Goal: Find specific page/section: Find specific page/section

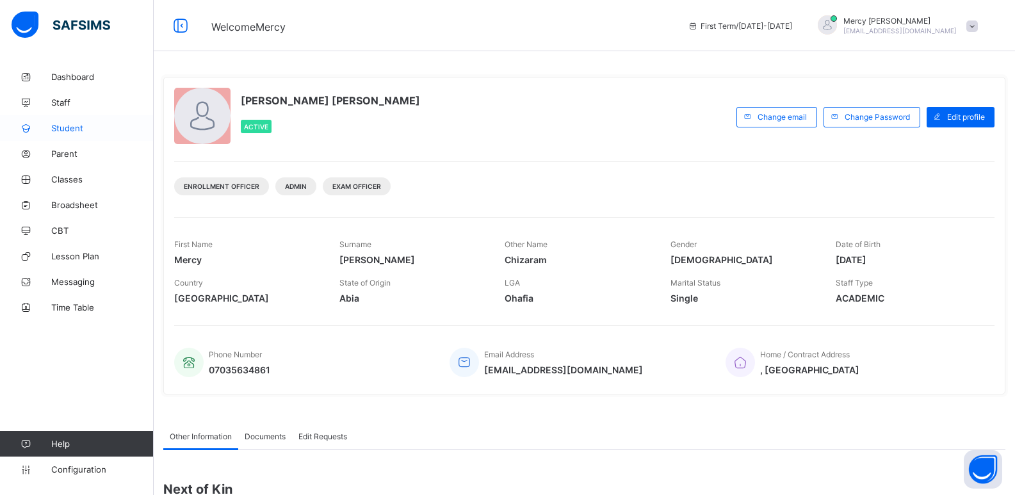
click at [78, 127] on span "Student" at bounding box center [102, 128] width 102 height 10
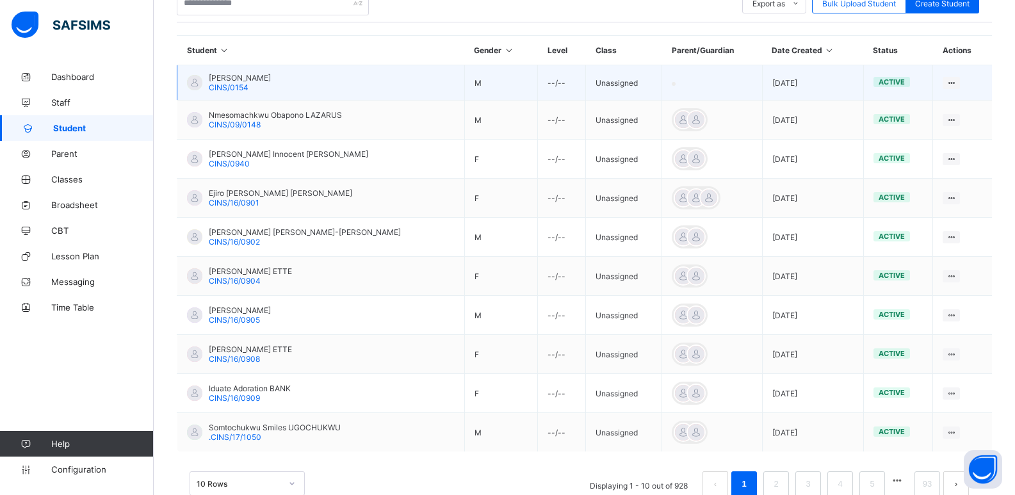
scroll to position [316, 0]
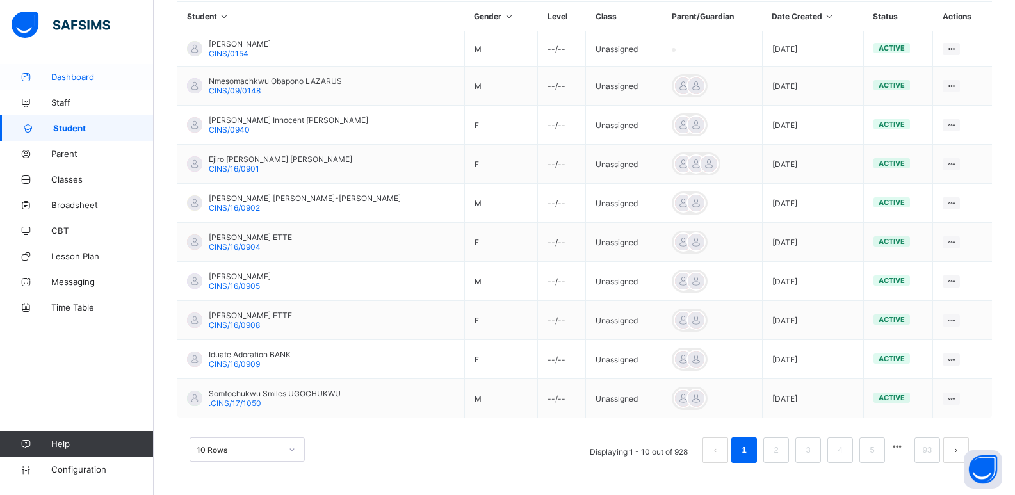
click at [99, 74] on span "Dashboard" at bounding box center [102, 77] width 102 height 10
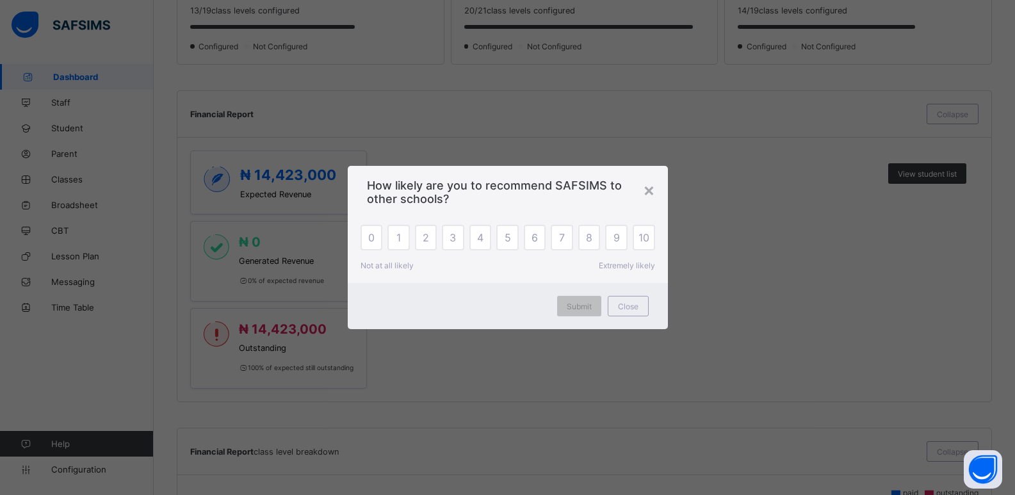
scroll to position [448, 0]
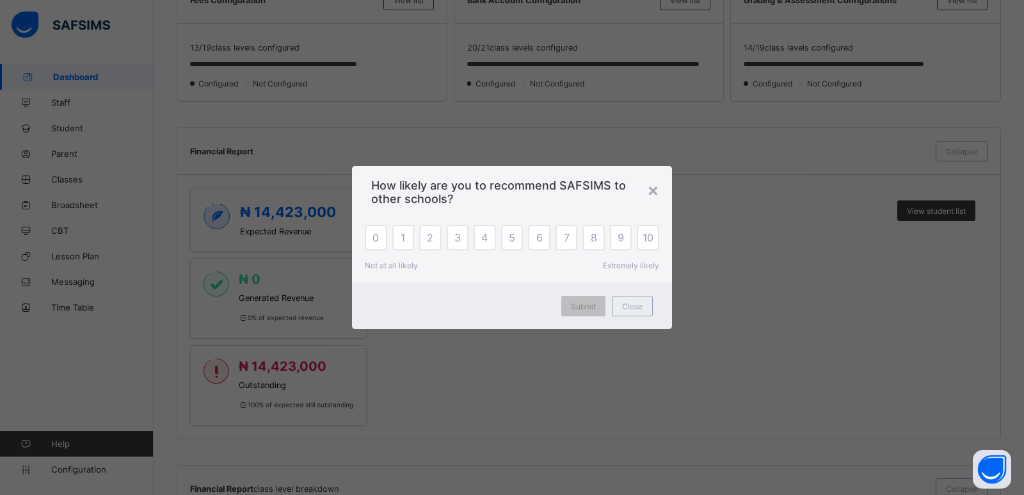
click at [373, 232] on div "0" at bounding box center [376, 238] width 22 height 26
click at [399, 238] on div "1" at bounding box center [403, 238] width 22 height 26
click at [419, 241] on div "0 1 2 3 4 5 6 7 8 9 10" at bounding box center [512, 238] width 294 height 26
click at [647, 242] on span "10" at bounding box center [648, 237] width 11 height 13
click at [378, 241] on div "0" at bounding box center [376, 238] width 22 height 26
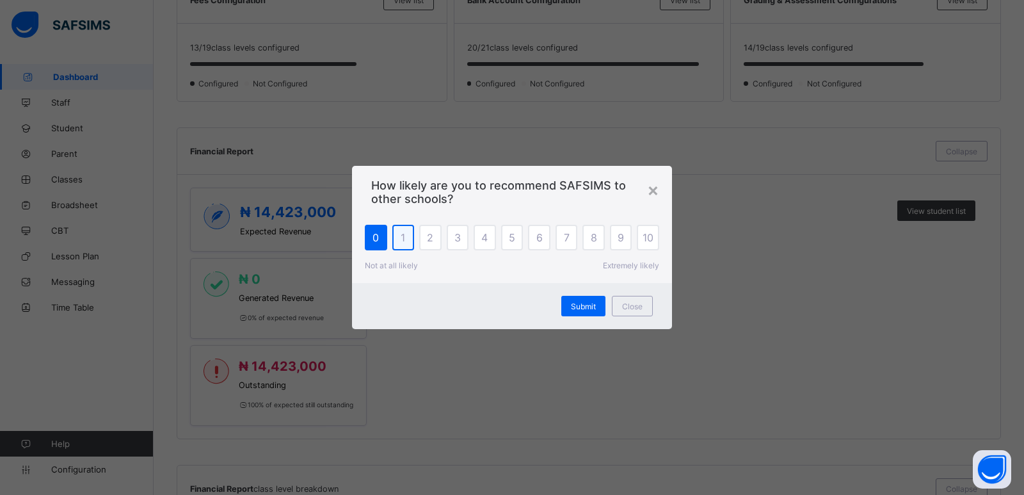
click at [406, 243] on div "1" at bounding box center [403, 238] width 22 height 26
click at [640, 308] on span "Close" at bounding box center [632, 307] width 20 height 10
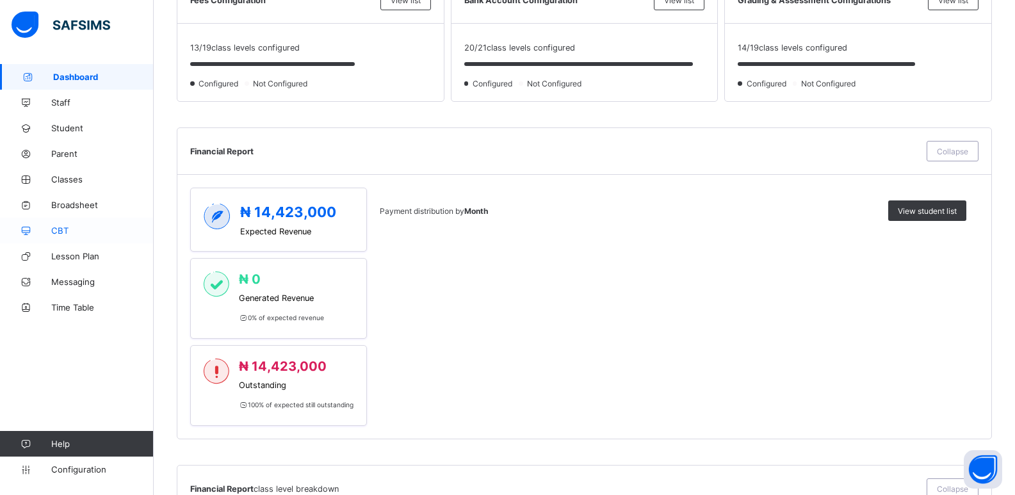
click at [81, 222] on link "CBT" at bounding box center [77, 231] width 154 height 26
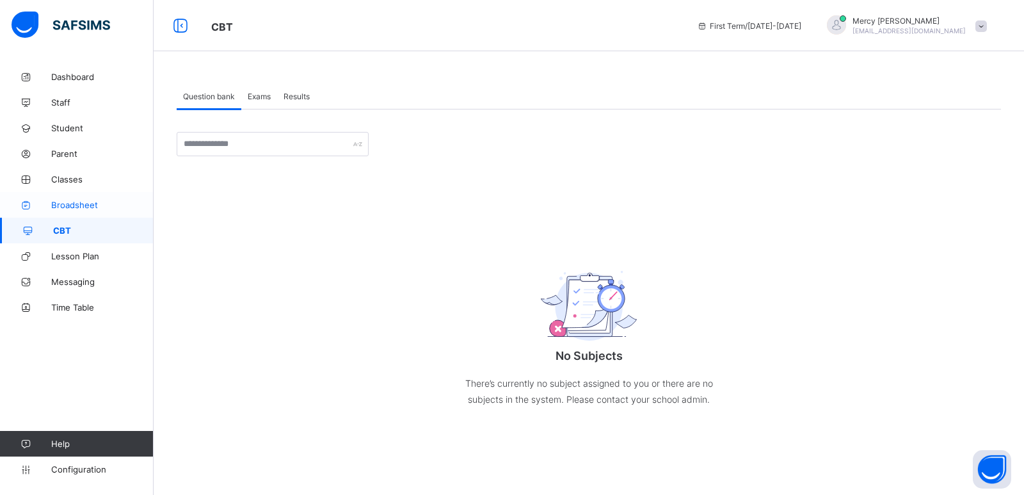
click at [85, 204] on span "Broadsheet" at bounding box center [102, 205] width 102 height 10
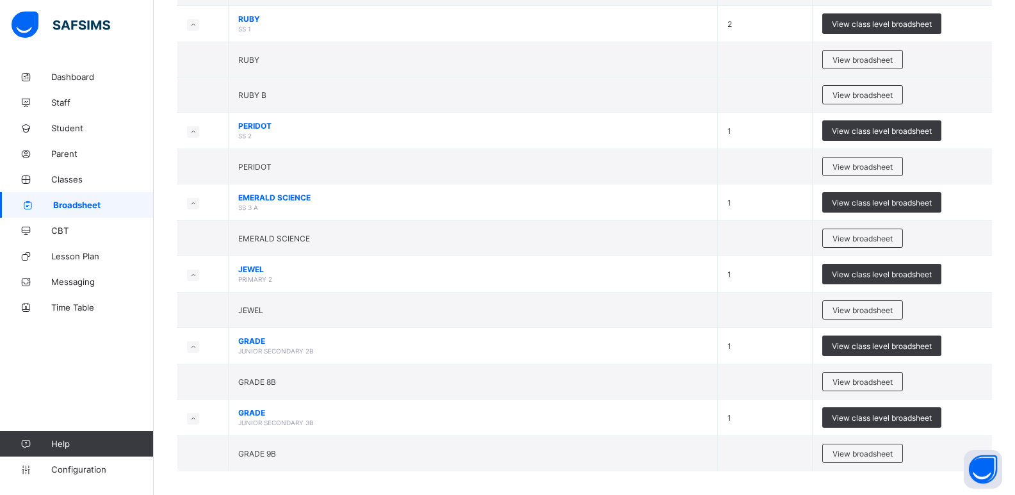
scroll to position [1367, 0]
